Goal: Find specific page/section: Find specific page/section

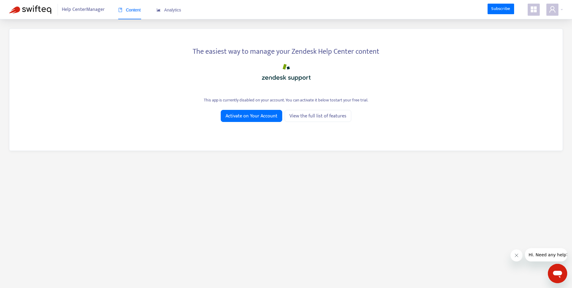
click at [90, 11] on span "Help Center Manager" at bounding box center [83, 9] width 43 height 11
click at [43, 13] on img at bounding box center [30, 9] width 42 height 8
click at [90, 11] on span "Help Center Manager" at bounding box center [83, 9] width 43 height 11
click at [171, 11] on span "Analytics" at bounding box center [168, 10] width 25 height 5
click at [131, 11] on span "Content" at bounding box center [129, 10] width 23 height 5
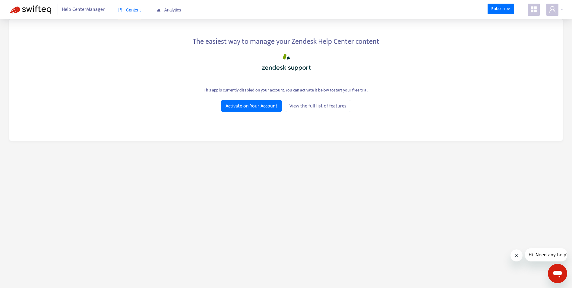
scroll to position [19, 0]
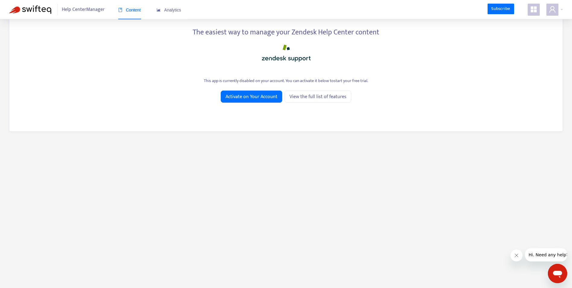
click at [530, 9] on icon "appstore" at bounding box center [533, 9] width 7 height 7
click at [554, 10] on icon "user" at bounding box center [552, 9] width 7 height 7
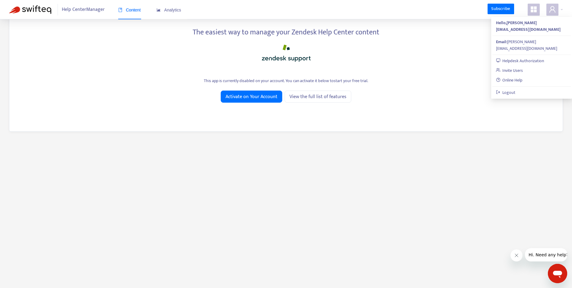
click at [538, 9] on span at bounding box center [534, 10] width 12 height 12
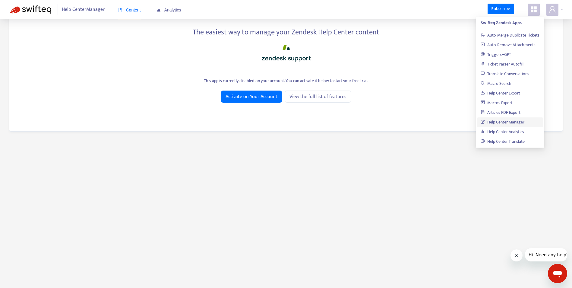
click at [512, 122] on link "Help Center Manager" at bounding box center [503, 121] width 44 height 7
click at [510, 115] on link "Articles PDF Export" at bounding box center [501, 112] width 40 height 7
click at [428, 191] on main "The easiest way to manage your Zendesk Help Center content This app is currentl…" at bounding box center [286, 144] width 572 height 288
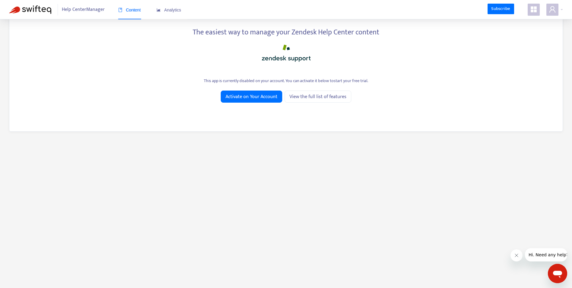
click at [537, 12] on icon "appstore" at bounding box center [533, 9] width 7 height 7
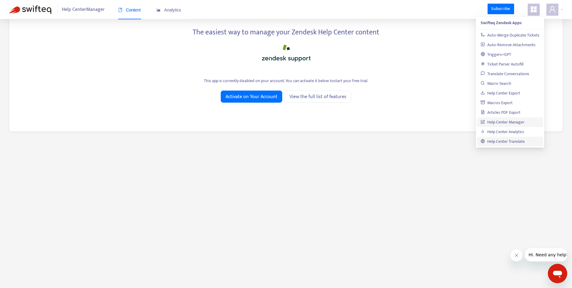
click at [520, 141] on link "Help Center Translate" at bounding box center [503, 141] width 44 height 7
